Goal: Navigation & Orientation: Find specific page/section

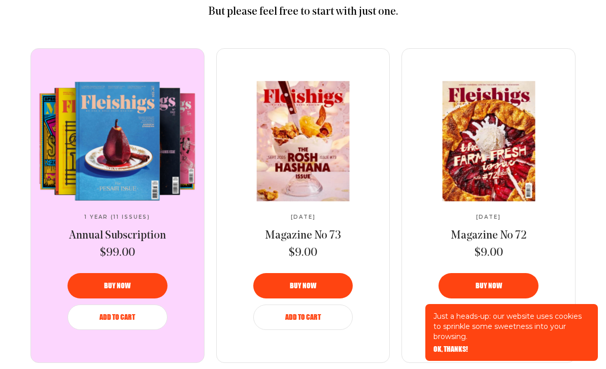
scroll to position [370, 0]
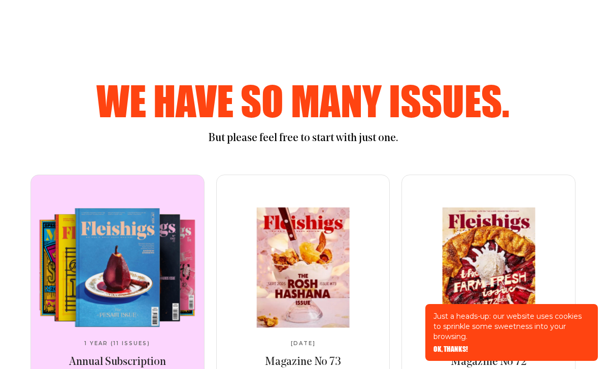
drag, startPoint x: 433, startPoint y: 1, endPoint x: -1, endPoint y: -371, distance: 570.9
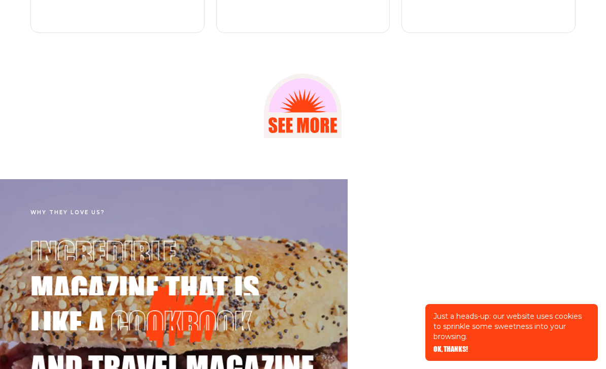
scroll to position [1491, 0]
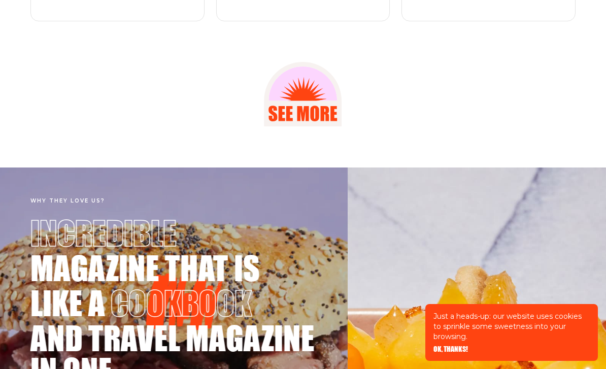
click at [294, 130] on icon at bounding box center [303, 101] width 67 height 67
click at [300, 121] on icon at bounding box center [303, 113] width 12 height 15
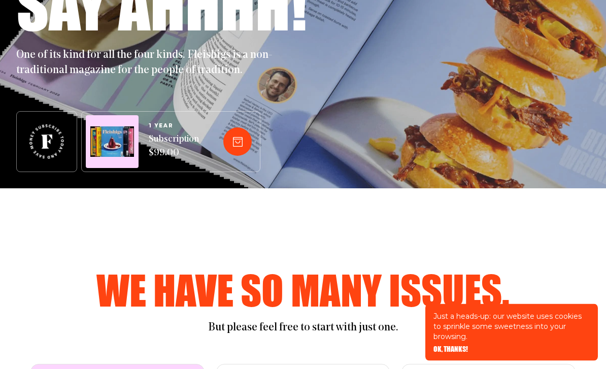
scroll to position [0, 0]
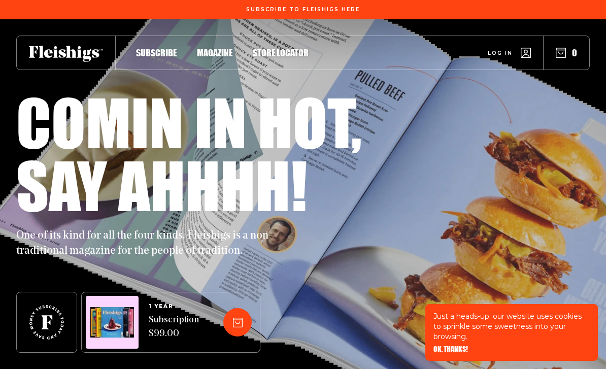
click at [195, 54] on ul "Subscribe Magazine Store locator" at bounding box center [212, 52] width 193 height 11
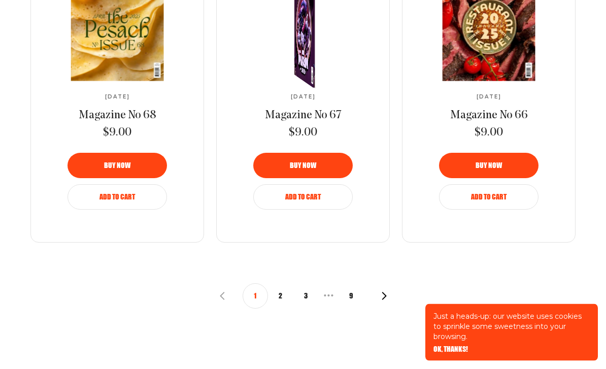
scroll to position [1150, 0]
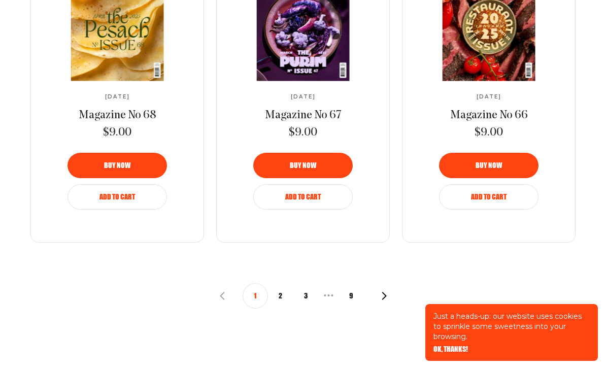
click at [279, 287] on button "2" at bounding box center [280, 295] width 25 height 25
